Goal: Transaction & Acquisition: Obtain resource

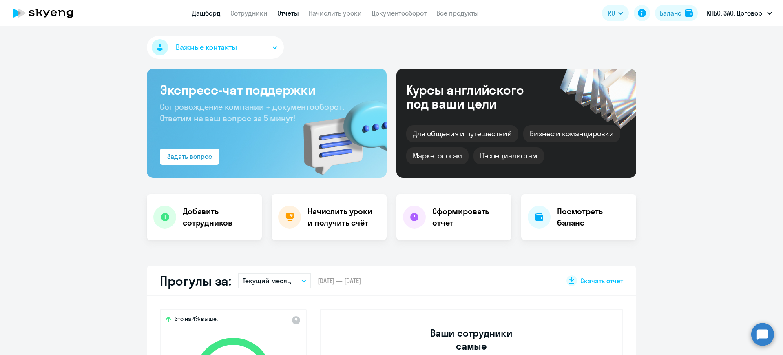
click at [288, 13] on link "Отчеты" at bounding box center [288, 13] width 22 height 8
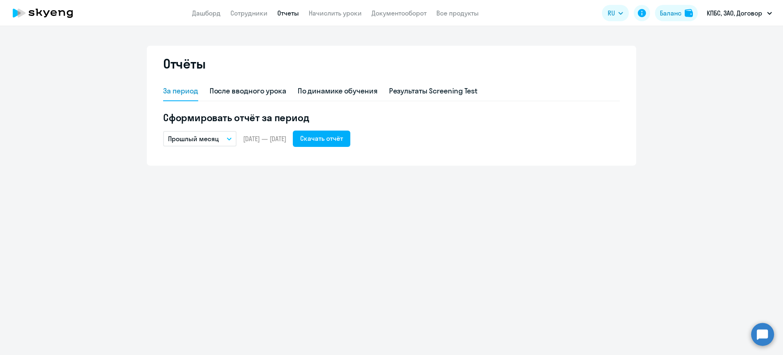
click at [228, 137] on icon "button" at bounding box center [229, 138] width 5 height 3
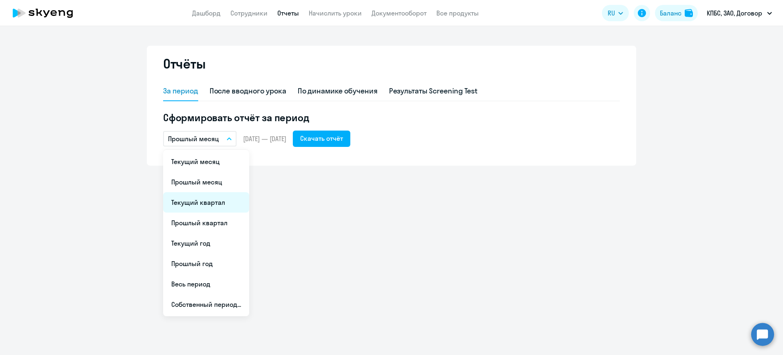
click at [208, 201] on li "Текущий квартал" at bounding box center [206, 202] width 86 height 20
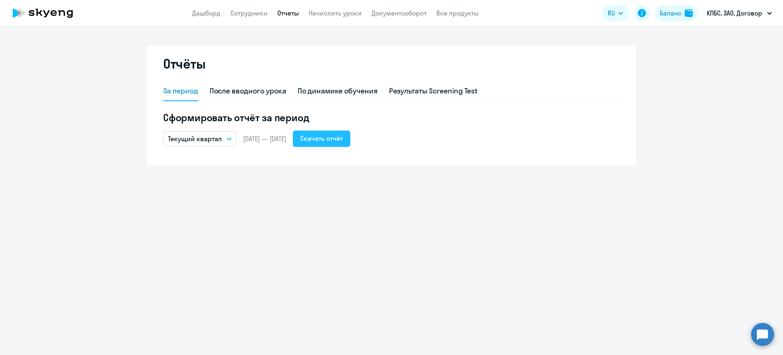
click at [343, 139] on div "Скачать отчёт" at bounding box center [321, 138] width 43 height 10
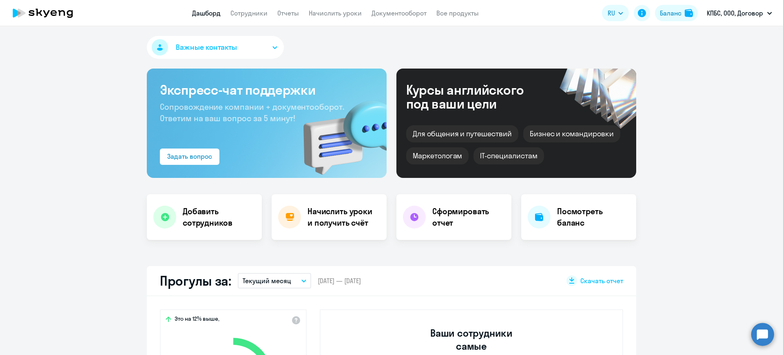
select select "30"
click at [282, 13] on link "Отчеты" at bounding box center [288, 13] width 22 height 8
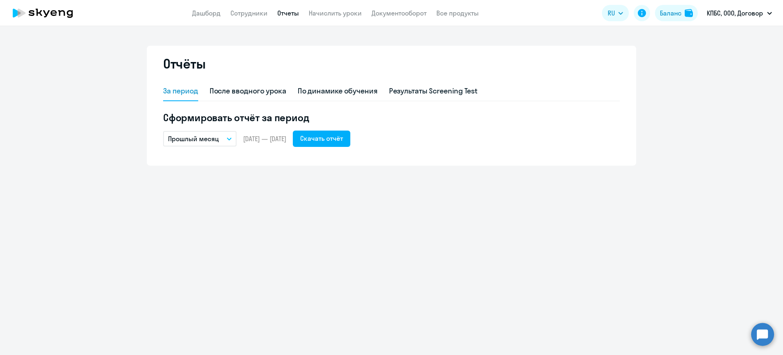
click at [224, 139] on button "Прошлый месяц" at bounding box center [199, 138] width 73 height 15
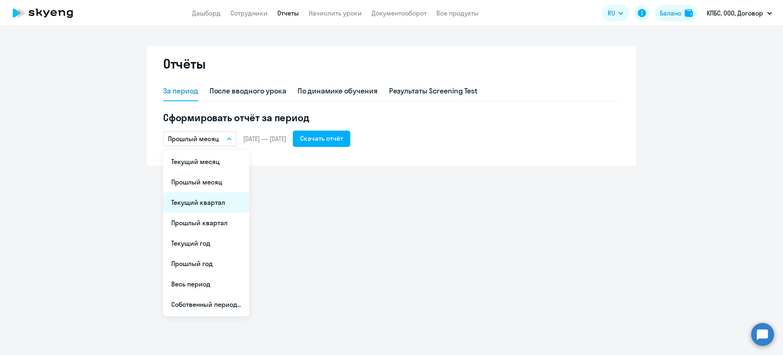
click at [206, 204] on li "Текущий квартал" at bounding box center [206, 202] width 86 height 20
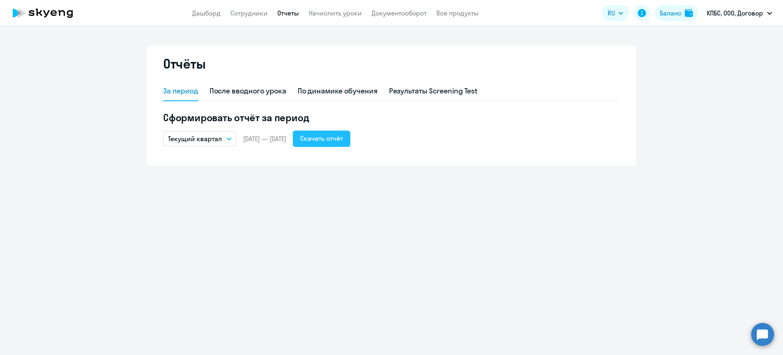
click at [338, 138] on div "Скачать отчёт" at bounding box center [321, 138] width 43 height 10
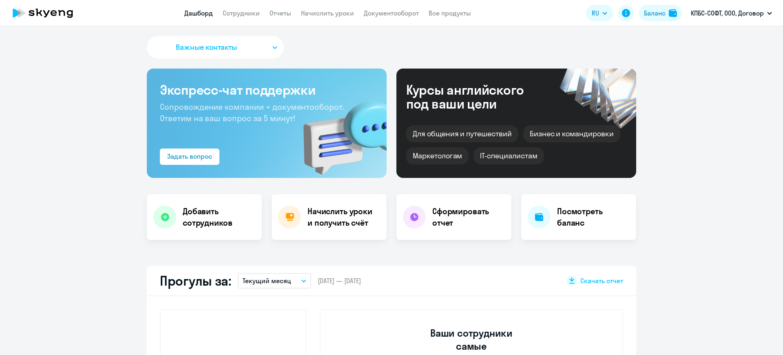
select select "30"
click at [281, 12] on link "Отчеты" at bounding box center [281, 13] width 22 height 8
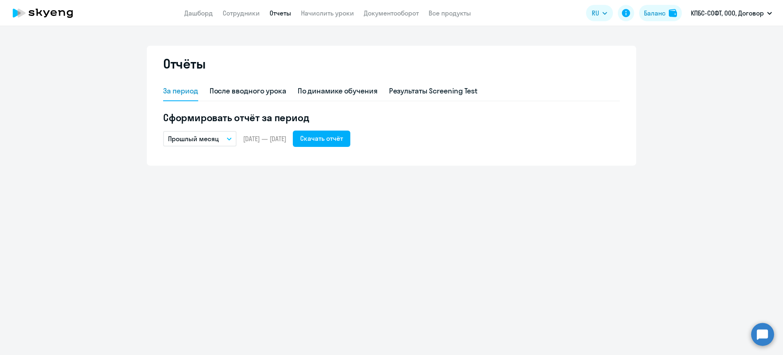
click at [232, 137] on button "Прошлый месяц" at bounding box center [199, 138] width 73 height 15
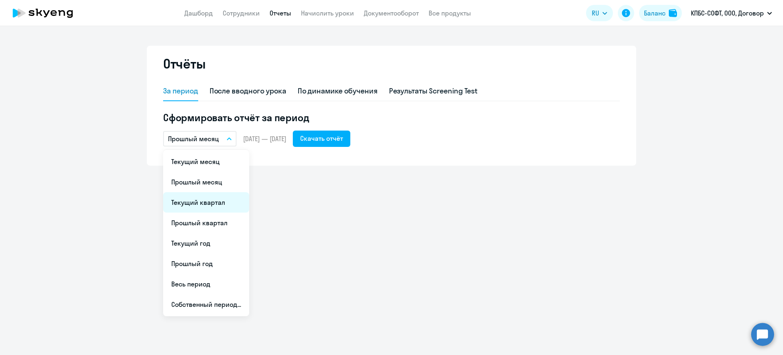
click at [213, 201] on li "Текущий квартал" at bounding box center [206, 202] width 86 height 20
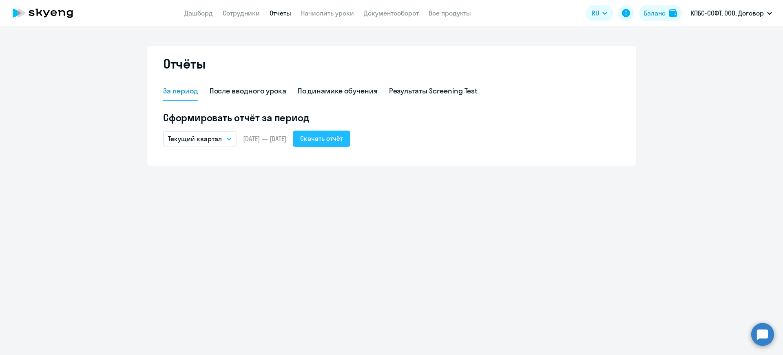
click at [343, 138] on div "Скачать отчёт" at bounding box center [321, 138] width 43 height 10
